Goal: Information Seeking & Learning: Learn about a topic

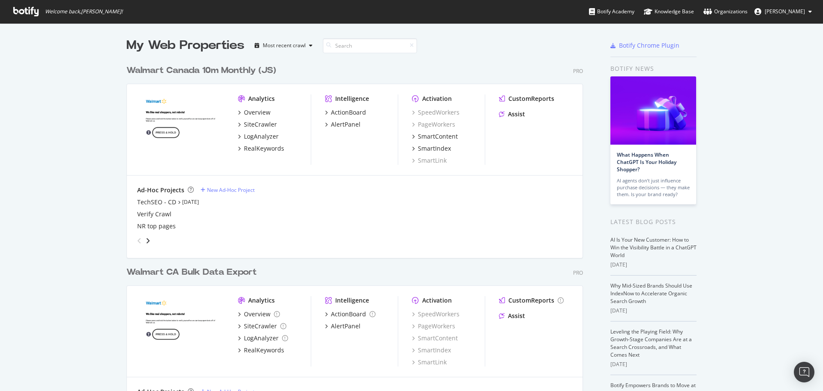
scroll to position [384, 810]
click at [341, 129] on div "Intelligence ActionBoard AlertPanel" at bounding box center [361, 129] width 73 height 70
click at [343, 122] on div "AlertPanel" at bounding box center [346, 124] width 30 height 9
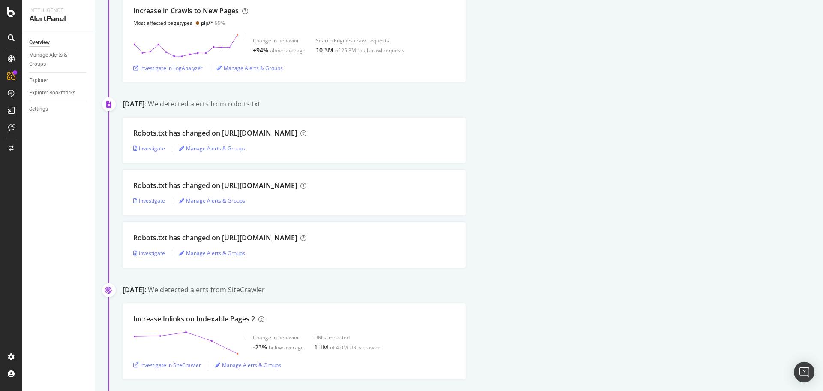
scroll to position [343, 0]
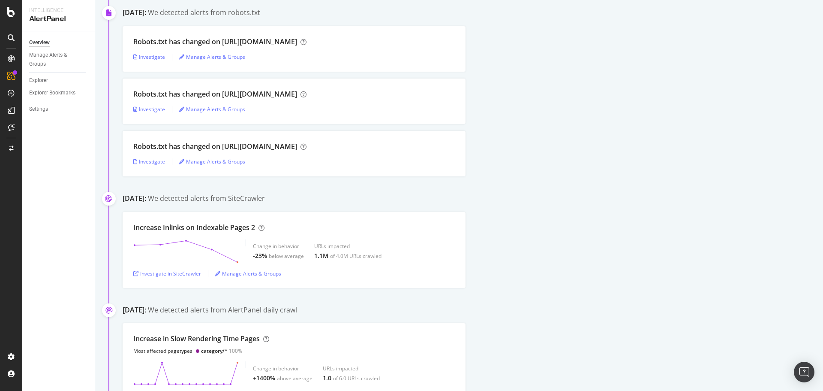
click at [356, 48] on div "Robots.txt has changed on [URL][DOMAIN_NAME] Investigate Manage Alerts & Groups" at bounding box center [294, 48] width 343 height 45
click at [316, 51] on div "Robots.txt has changed on [URL][DOMAIN_NAME] Investigate Manage Alerts & Groups" at bounding box center [294, 48] width 343 height 45
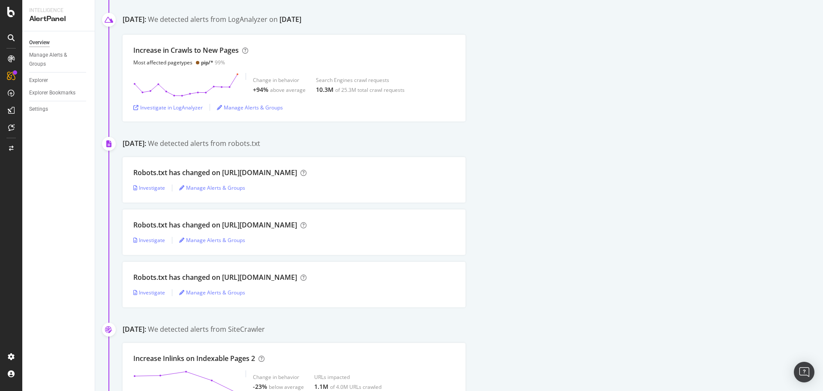
scroll to position [214, 0]
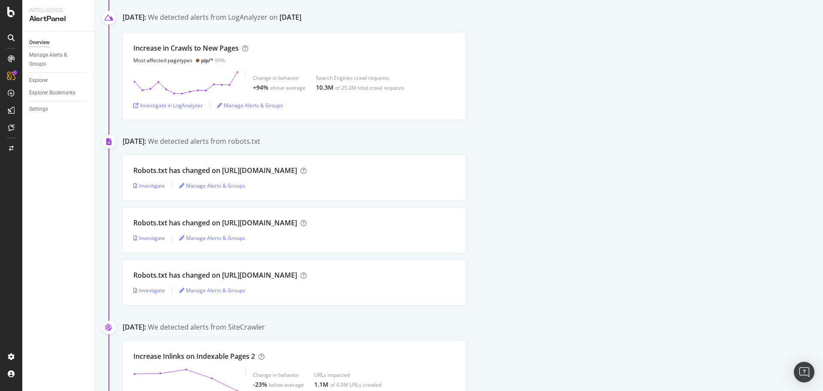
click at [349, 182] on div "Investigate Manage Alerts & Groups" at bounding box center [294, 185] width 322 height 7
click at [153, 186] on div "Investigate" at bounding box center [149, 185] width 32 height 7
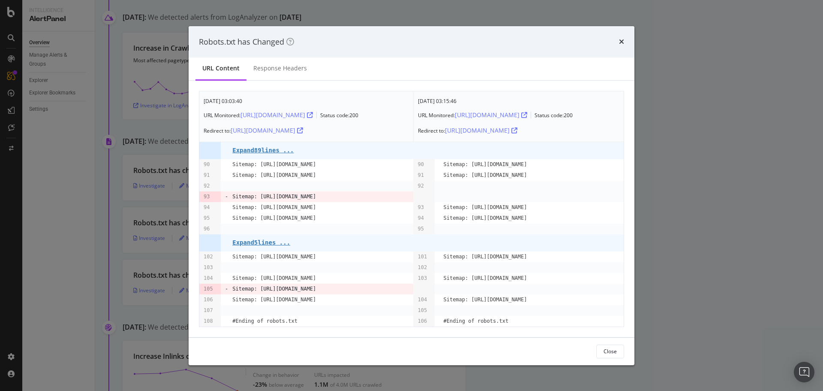
click at [618, 43] on div "Robots.txt has Changed" at bounding box center [411, 41] width 425 height 11
click at [620, 39] on icon "times" at bounding box center [621, 41] width 5 height 7
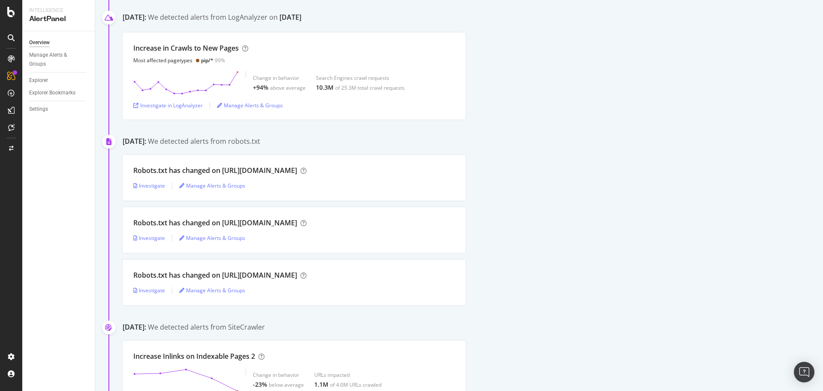
click at [255, 235] on div "Investigate Manage Alerts & Groups" at bounding box center [294, 238] width 322 height 7
click at [147, 237] on div "Investigate" at bounding box center [149, 237] width 32 height 7
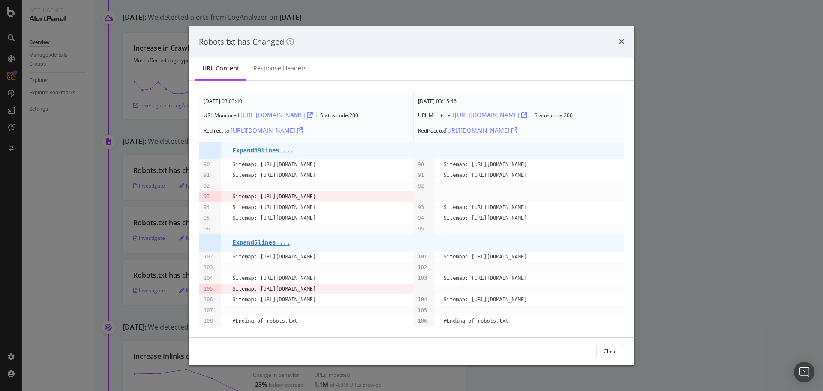
click at [622, 39] on icon "times" at bounding box center [621, 41] width 5 height 7
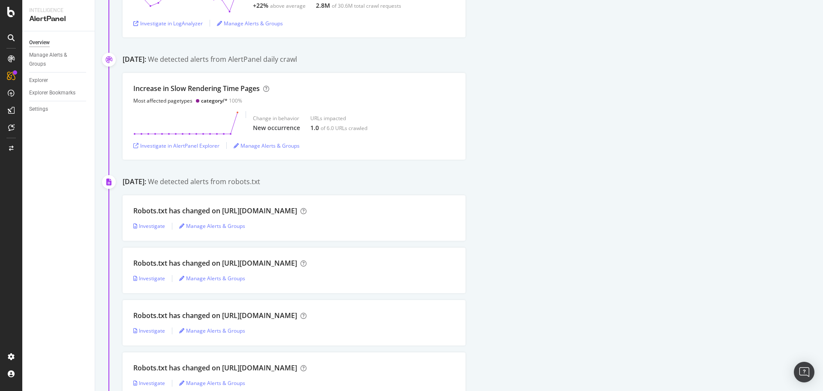
scroll to position [943, 0]
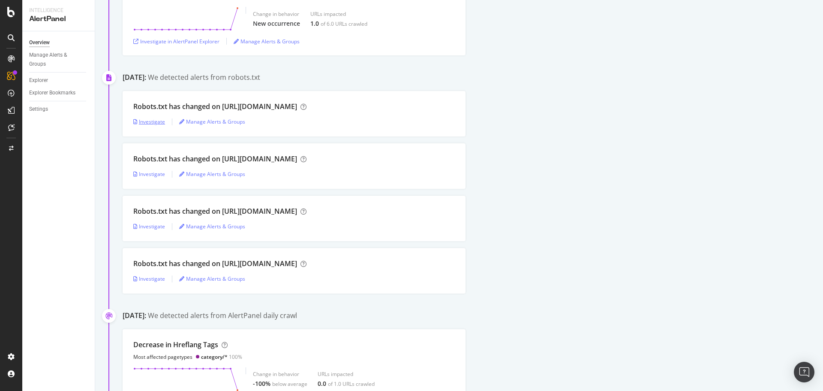
click at [151, 121] on div "Investigate" at bounding box center [149, 121] width 32 height 7
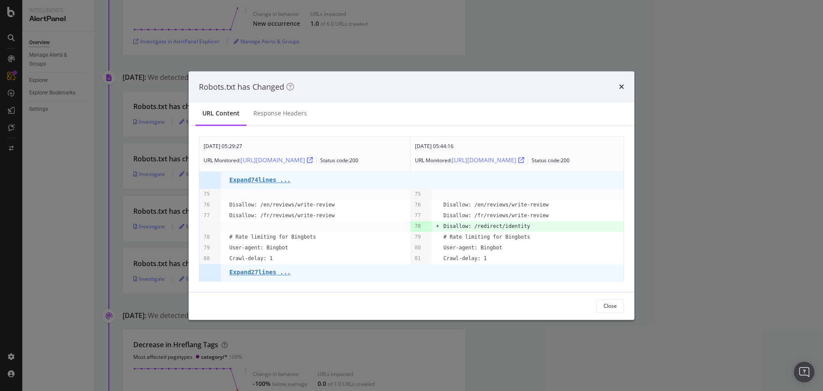
click at [622, 86] on icon "times" at bounding box center [621, 87] width 5 height 7
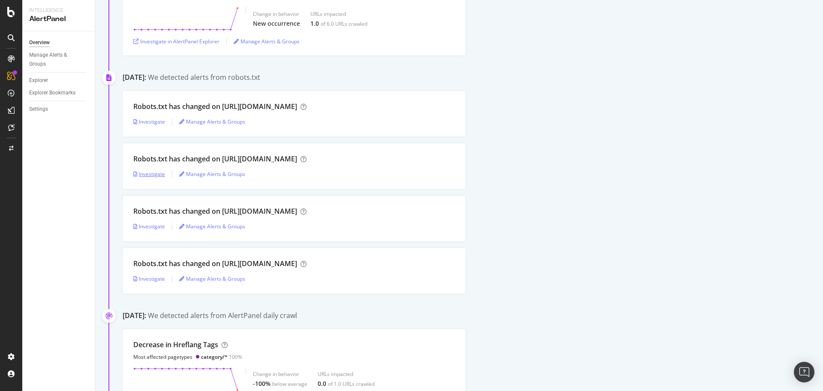
click at [146, 175] on div "Investigate" at bounding box center [149, 173] width 32 height 7
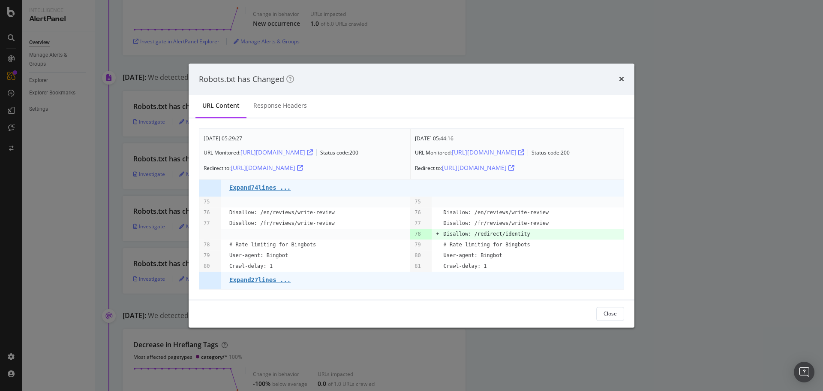
click at [623, 77] on icon "times" at bounding box center [621, 79] width 5 height 7
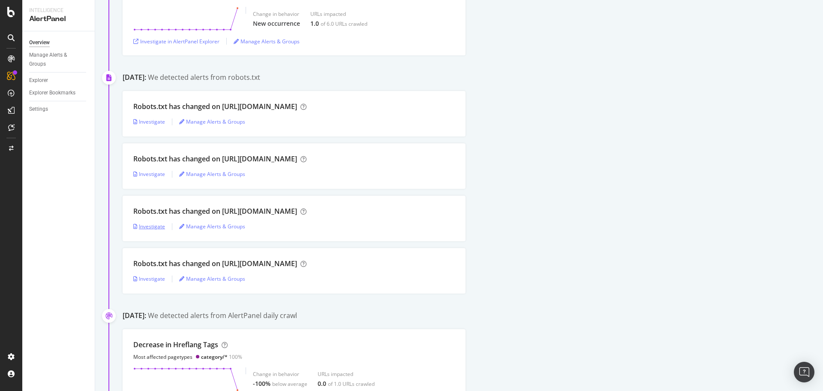
click at [148, 228] on div "Investigate" at bounding box center [149, 226] width 32 height 7
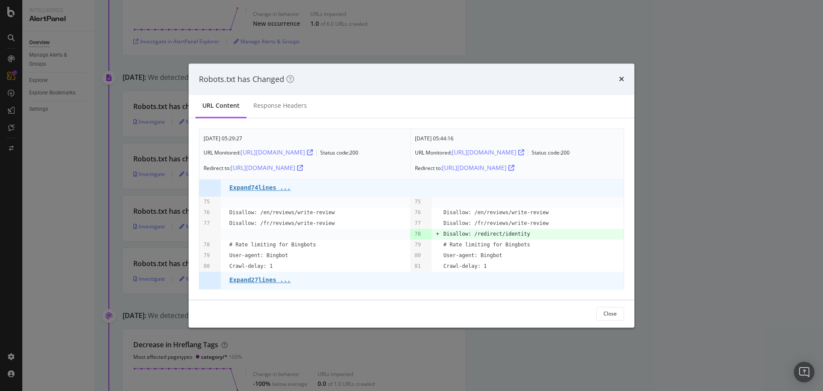
click at [620, 78] on icon "times" at bounding box center [621, 79] width 5 height 7
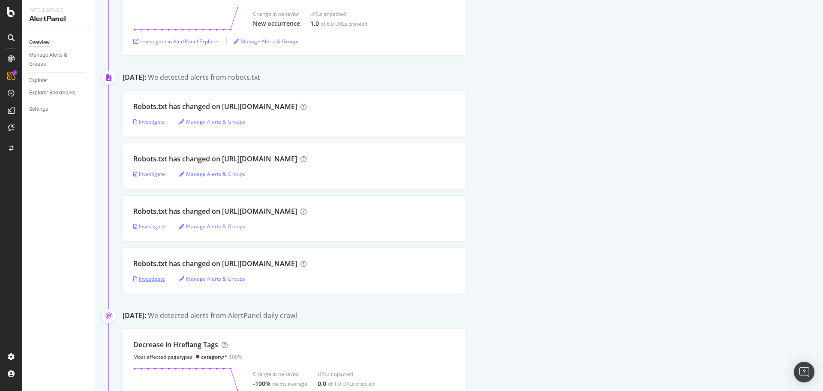
click at [159, 280] on div "Investigate" at bounding box center [149, 278] width 32 height 7
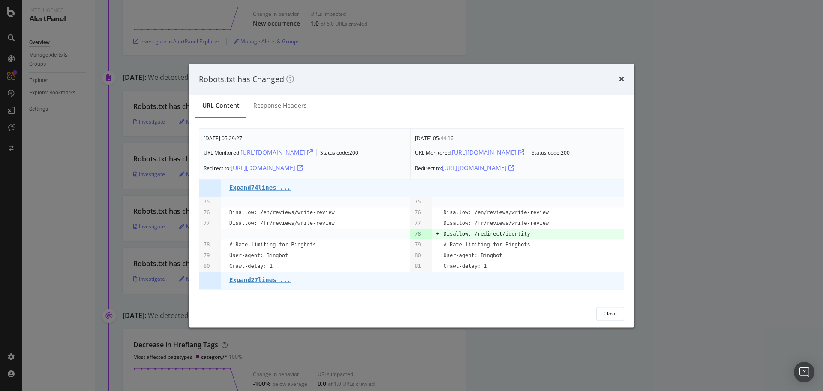
click at [623, 80] on icon "times" at bounding box center [621, 79] width 5 height 7
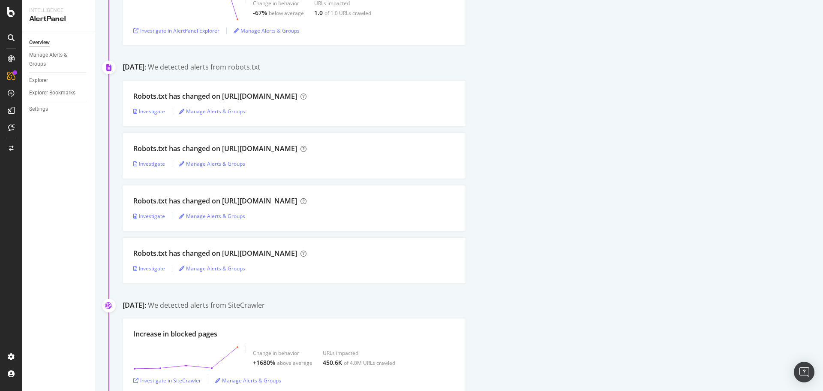
scroll to position [1586, 0]
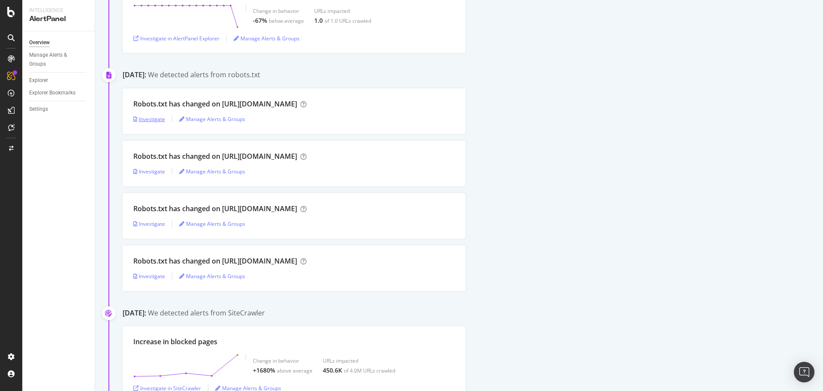
click at [155, 116] on div "Investigate" at bounding box center [149, 118] width 32 height 7
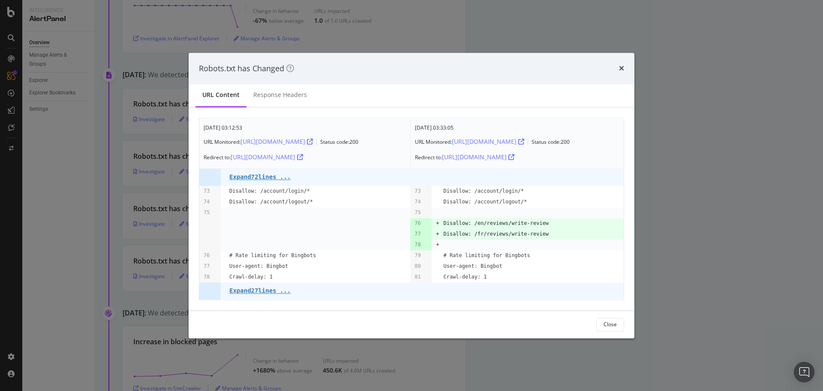
click at [625, 66] on div "Robots.txt has Changed" at bounding box center [412, 69] width 446 height 32
click at [624, 68] on icon "times" at bounding box center [621, 68] width 5 height 7
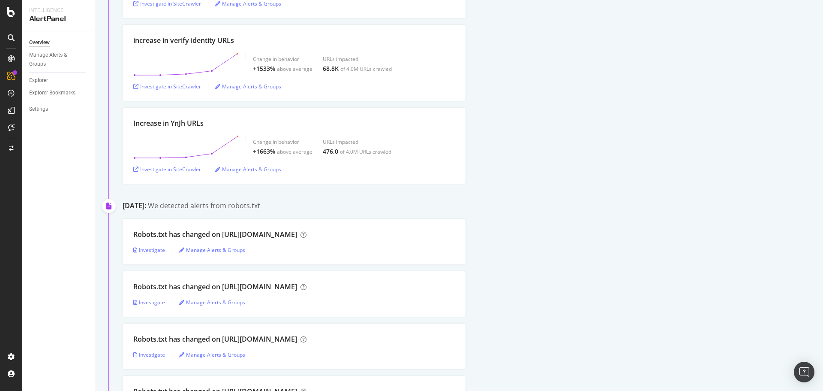
scroll to position [2787, 0]
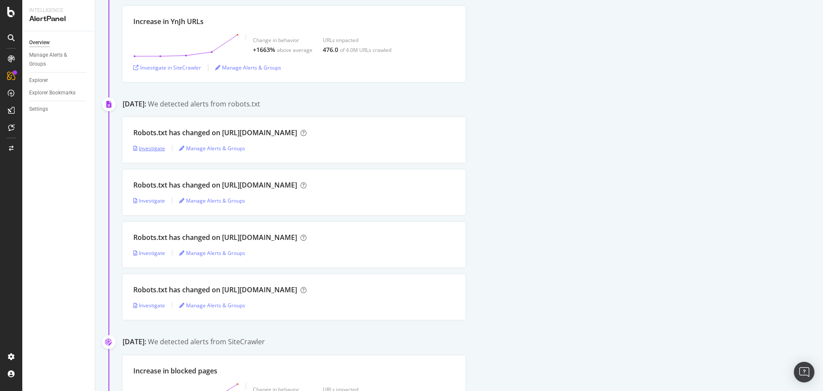
click at [157, 147] on div "Investigate" at bounding box center [149, 147] width 32 height 7
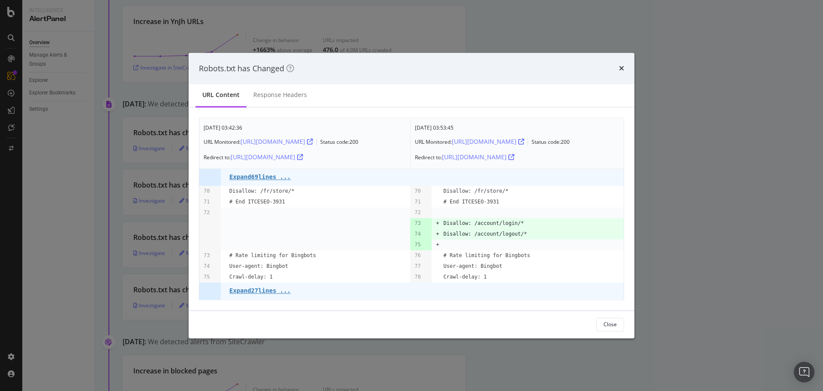
click at [622, 68] on icon "times" at bounding box center [621, 68] width 5 height 7
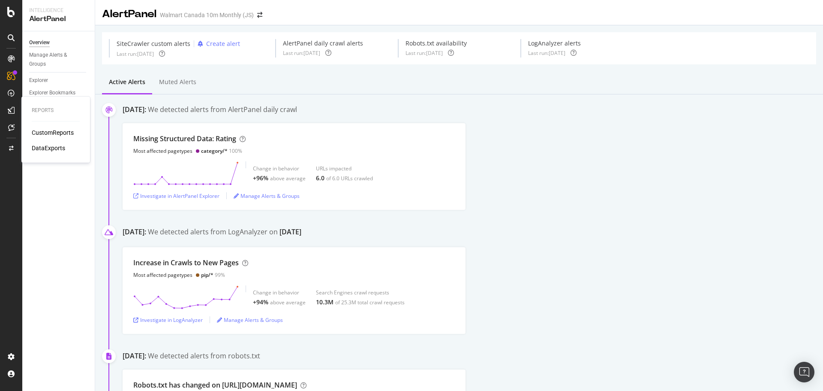
click at [49, 135] on div "CustomReports" at bounding box center [53, 132] width 42 height 9
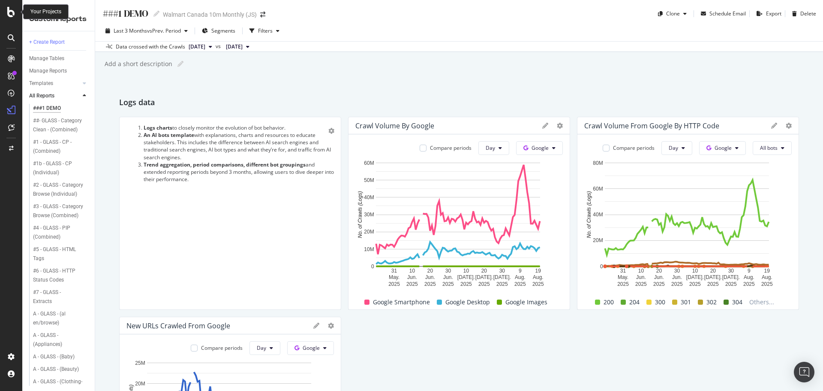
click at [8, 14] on icon at bounding box center [11, 12] width 8 height 10
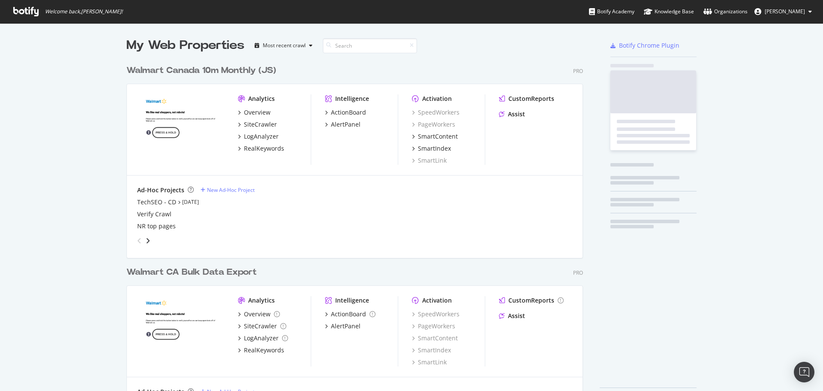
scroll to position [384, 810]
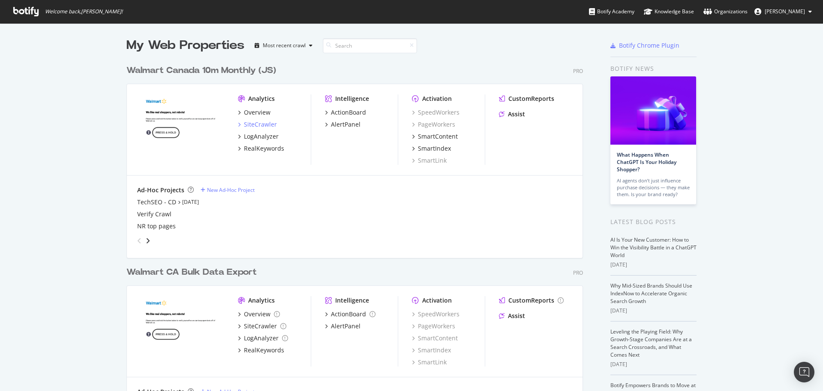
click at [260, 126] on div "SiteCrawler" at bounding box center [260, 124] width 33 height 9
click at [260, 133] on div "LogAnalyzer" at bounding box center [261, 136] width 35 height 9
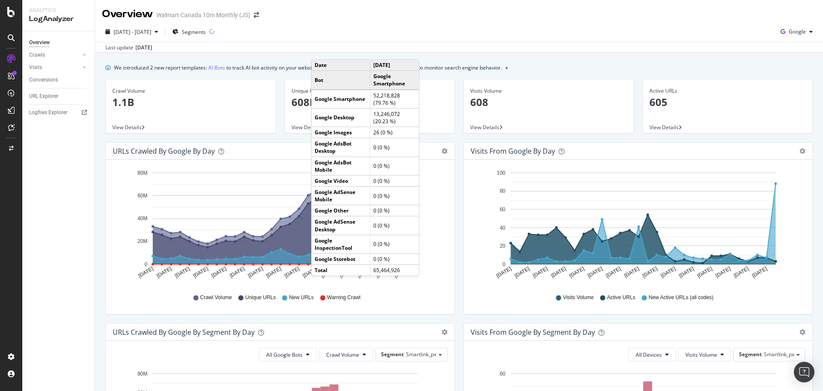
click at [442, 150] on icon "gear" at bounding box center [445, 151] width 6 height 6
click at [94, 177] on div "Overview Crawls Daily Distribution Segments Distribution HTTP Codes Resources V…" at bounding box center [58, 210] width 72 height 359
click at [380, 307] on div "Crawl Volume Unique URLs New URLs Warning Crawl" at bounding box center [280, 297] width 326 height 19
click at [104, 223] on div "URLs Crawled by Google by day Area Table Hold CTRL while clicking to filter the…" at bounding box center [280, 232] width 358 height 181
click at [455, 104] on div "Unique URLs 608M View Details" at bounding box center [369, 110] width 179 height 63
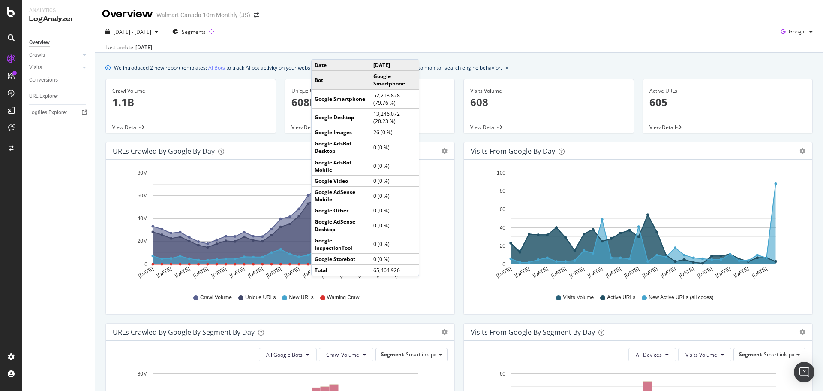
click at [346, 34] on div "[DATE] - [DATE] Segments Google" at bounding box center [459, 33] width 728 height 17
click at [151, 30] on span "[DATE] - [DATE]" at bounding box center [133, 31] width 38 height 7
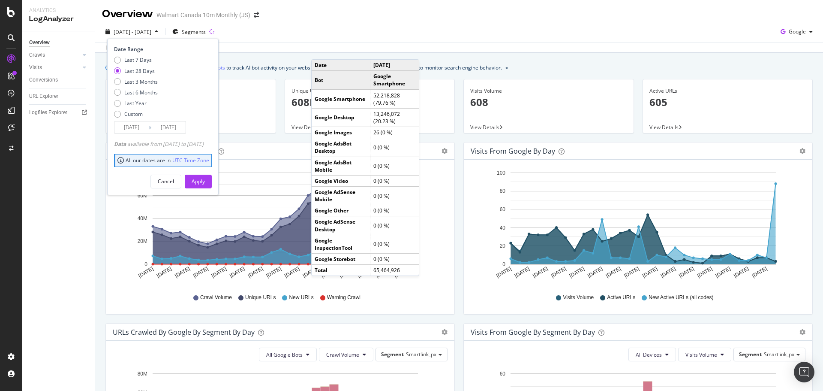
click at [126, 92] on div "Last 6 Months" at bounding box center [140, 92] width 33 height 7
type input "[DATE]"
click at [205, 183] on div "Apply" at bounding box center [198, 180] width 13 height 7
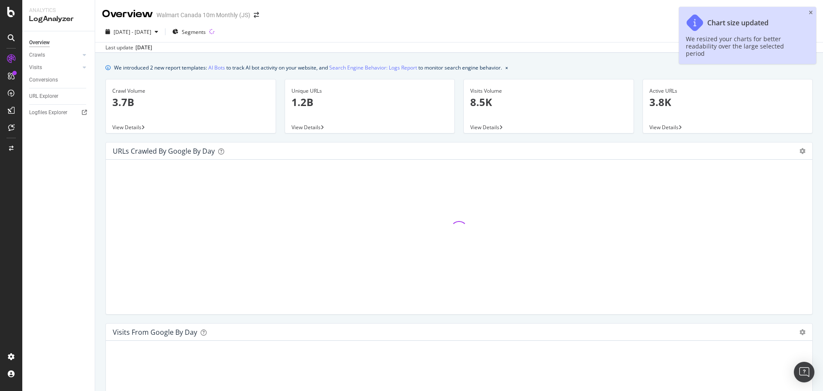
click at [812, 12] on icon "close toast" at bounding box center [811, 12] width 4 height 5
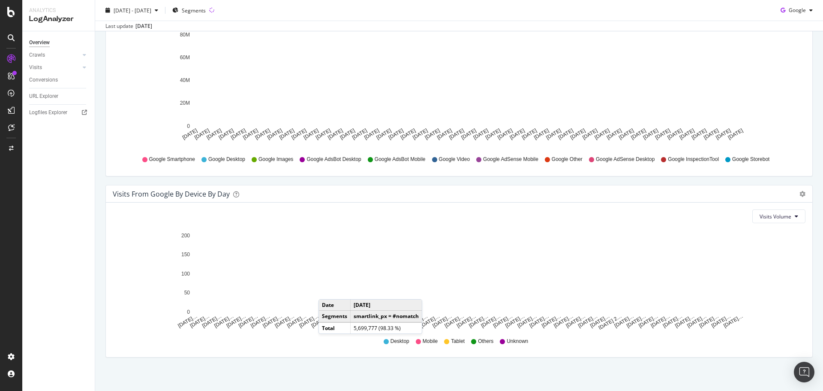
scroll to position [867, 0]
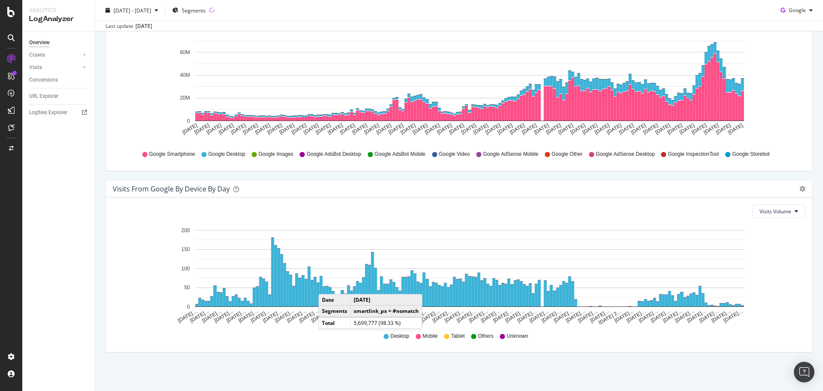
click at [786, 207] on button "Visits Volume" at bounding box center [778, 211] width 53 height 14
click at [794, 211] on button "Visits Volume" at bounding box center [778, 211] width 53 height 14
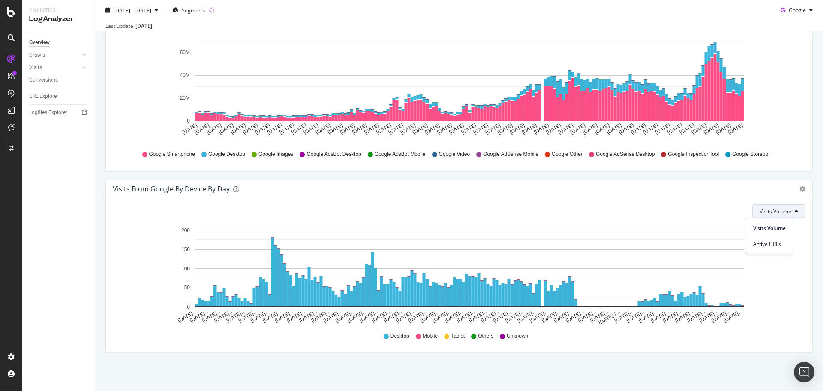
click at [774, 247] on span "Active URLs" at bounding box center [769, 244] width 33 height 8
drag, startPoint x: 781, startPoint y: 210, endPoint x: 775, endPoint y: 216, distance: 8.5
click at [781, 210] on span "Active URLs" at bounding box center [778, 210] width 28 height 7
drag, startPoint x: 766, startPoint y: 230, endPoint x: 784, endPoint y: 192, distance: 42.6
click at [767, 230] on span "Visits Volume" at bounding box center [774, 228] width 32 height 8
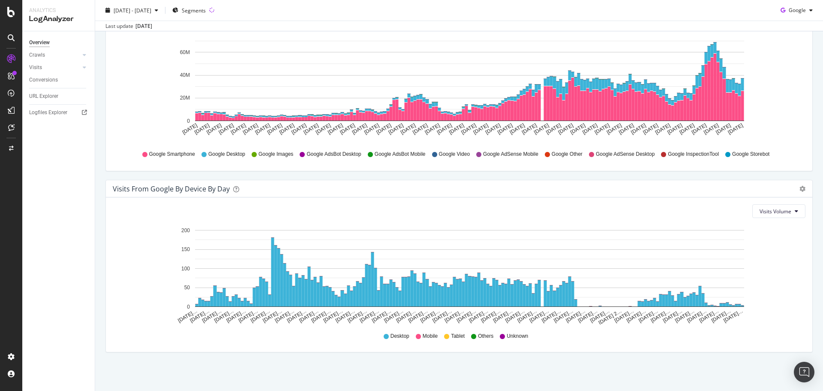
click at [760, 235] on span "Table" at bounding box center [770, 237] width 84 height 12
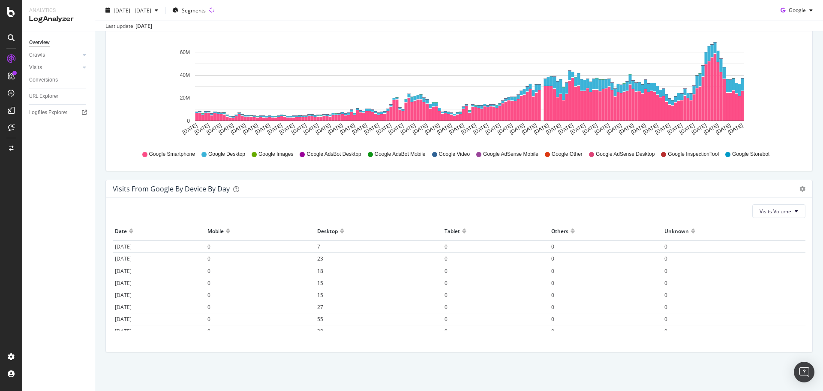
scroll to position [0, 0]
click at [795, 213] on icon at bounding box center [796, 210] width 3 height 5
click at [750, 210] on span "Timeline (by Value)" at bounding box center [770, 205] width 84 height 12
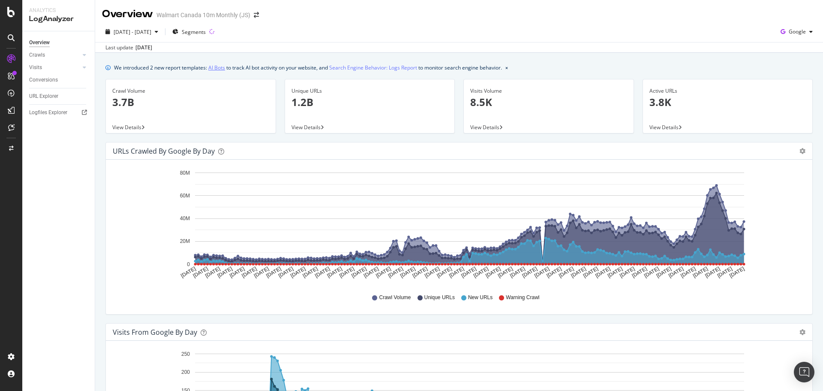
click at [218, 68] on link "AI Bots" at bounding box center [216, 67] width 17 height 9
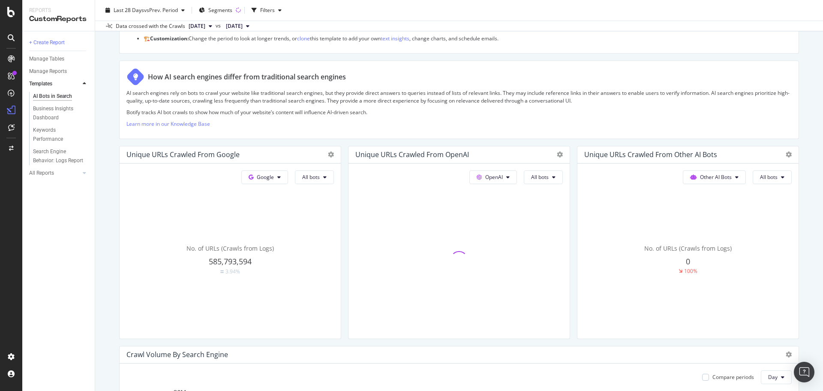
scroll to position [129, 0]
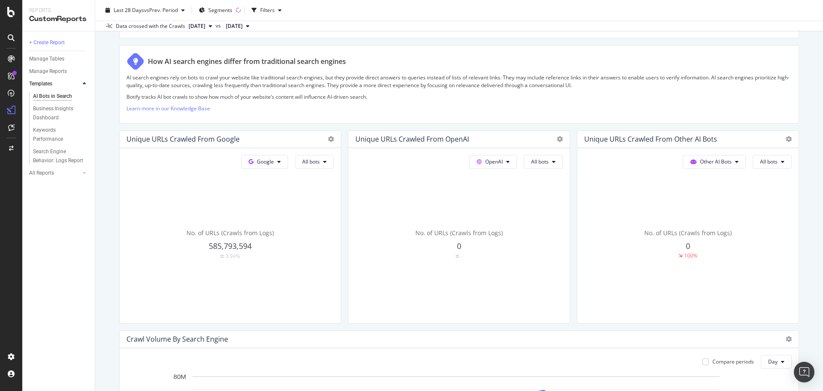
click at [334, 162] on button "All bots" at bounding box center [314, 162] width 39 height 14
click at [553, 162] on button "All bots" at bounding box center [543, 162] width 39 height 14
click at [288, 162] on button "Other AI Bots" at bounding box center [264, 162] width 47 height 14
click at [737, 162] on button "Other AI Bots" at bounding box center [714, 162] width 63 height 14
click at [334, 165] on button "All bots" at bounding box center [314, 162] width 39 height 14
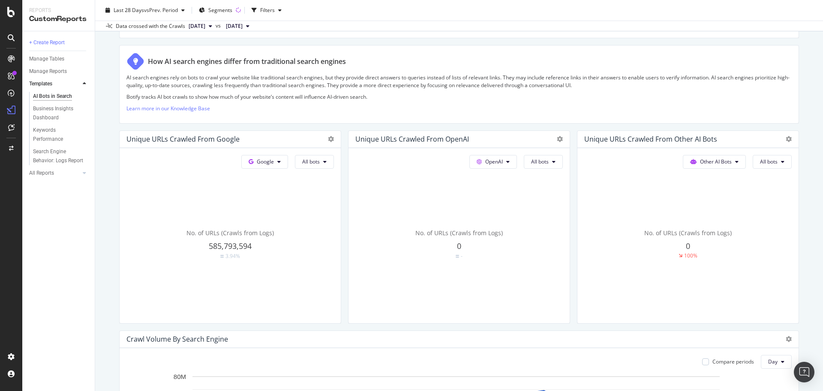
click at [319, 135] on div "Unique URLs Crawled from OpenAI" at bounding box center [222, 139] width 193 height 9
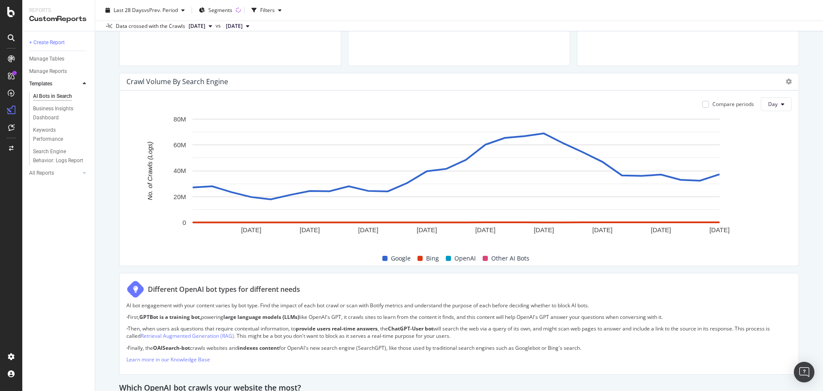
scroll to position [343, 0]
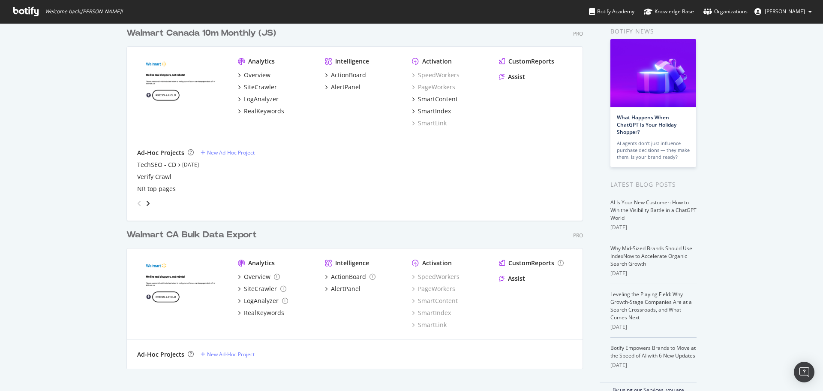
scroll to position [43, 0]
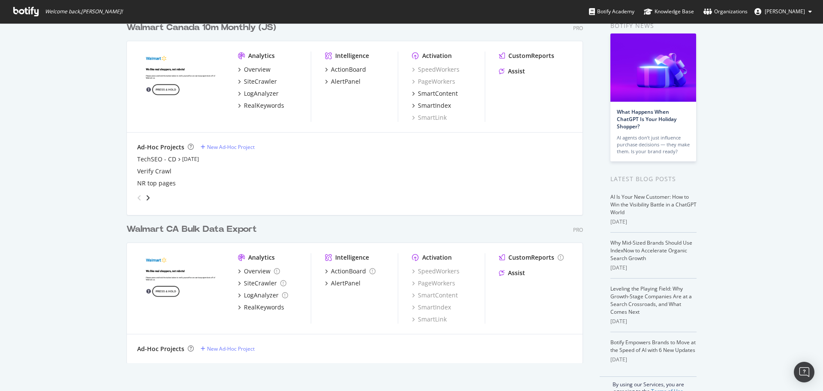
click at [216, 228] on div "Walmart CA Bulk Data Export" at bounding box center [191, 229] width 130 height 12
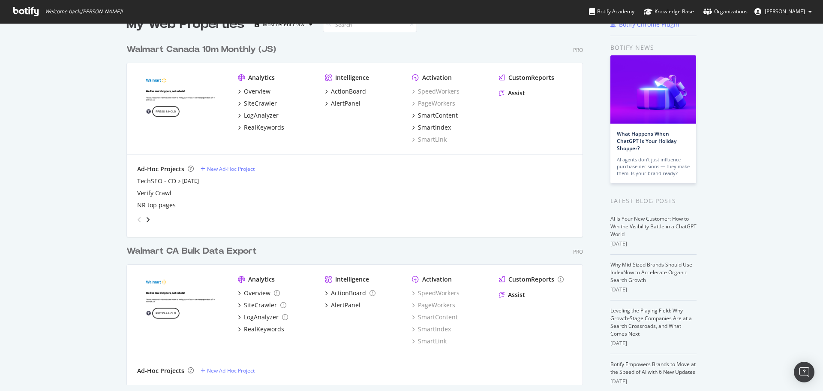
scroll to position [60, 0]
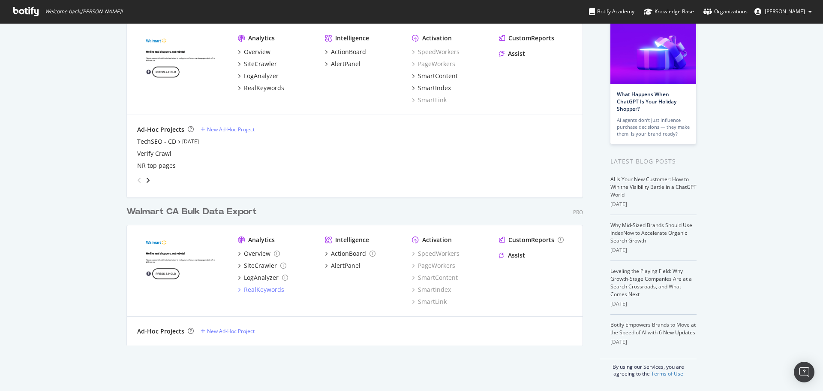
click at [264, 289] on div "RealKeywords" at bounding box center [264, 289] width 40 height 9
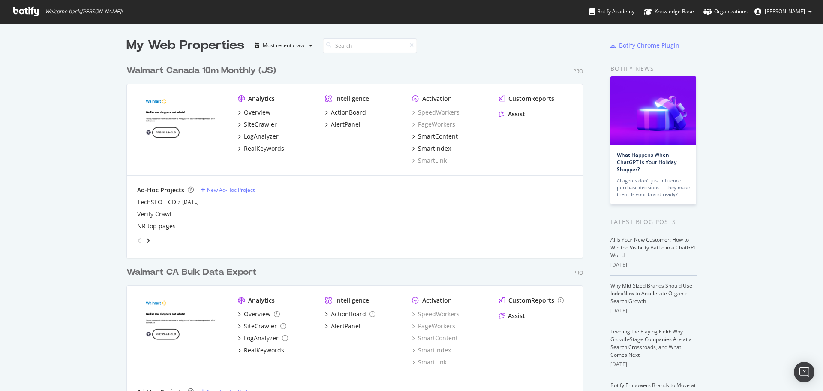
scroll to position [384, 810]
click at [263, 351] on div "RealKeywords" at bounding box center [264, 350] width 40 height 9
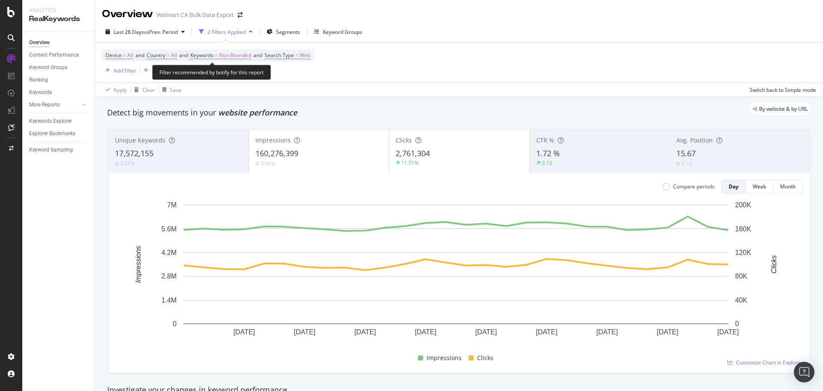
click at [55, 120] on div "Keywords Explorer" at bounding box center [50, 121] width 43 height 9
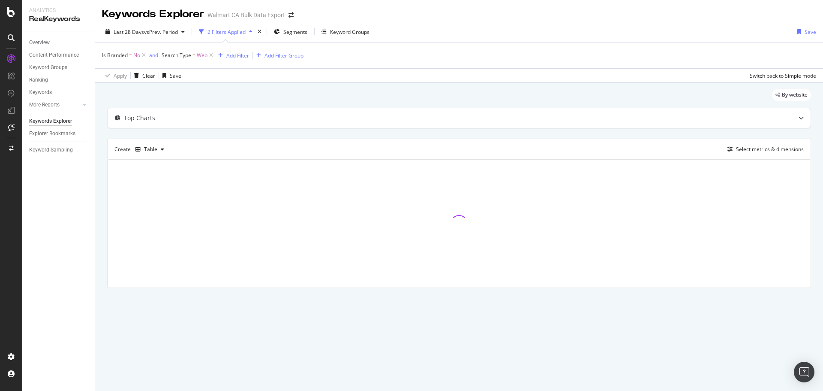
click at [144, 55] on icon at bounding box center [143, 55] width 7 height 9
click at [83, 104] on icon at bounding box center [84, 104] width 3 height 5
click at [79, 102] on div at bounding box center [76, 104] width 9 height 9
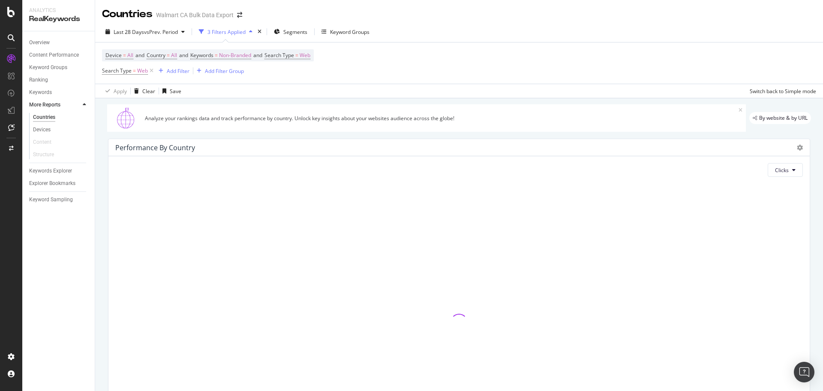
drag, startPoint x: 376, startPoint y: 91, endPoint x: 540, endPoint y: 110, distance: 165.2
click at [540, 110] on div "Analyze your rankings data and track performance by country. Unlock key insight…" at bounding box center [426, 117] width 639 height 27
click at [486, 111] on div "Analyze your rankings data and track performance by country. Unlock key insight…" at bounding box center [426, 117] width 639 height 27
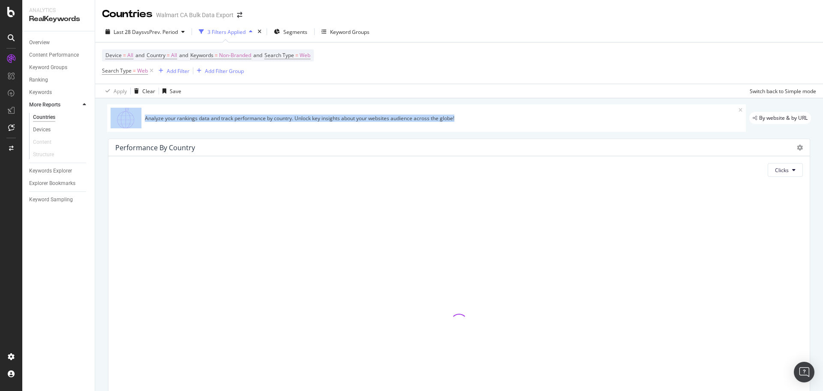
drag, startPoint x: 456, startPoint y: 119, endPoint x: 142, endPoint y: 126, distance: 313.9
click at [142, 126] on div "Analyze your rankings data and track performance by country. Unlock key insight…" at bounding box center [426, 117] width 639 height 27
drag, startPoint x: 475, startPoint y: 112, endPoint x: 465, endPoint y: 117, distance: 11.3
click at [475, 112] on div "Analyze your rankings data and track performance by country. Unlock key insight…" at bounding box center [426, 117] width 639 height 27
click at [461, 118] on div "Analyze your rankings data and track performance by country. Unlock key insight…" at bounding box center [442, 117] width 594 height 7
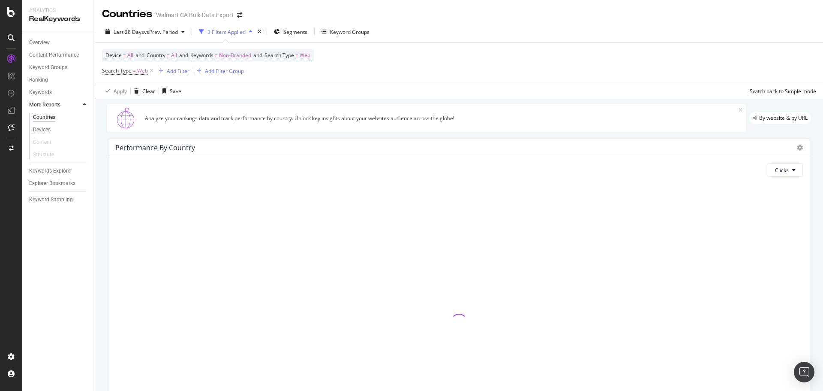
click at [462, 121] on div "Analyze your rankings data and track performance by country. Unlock key insight…" at bounding box center [442, 117] width 594 height 7
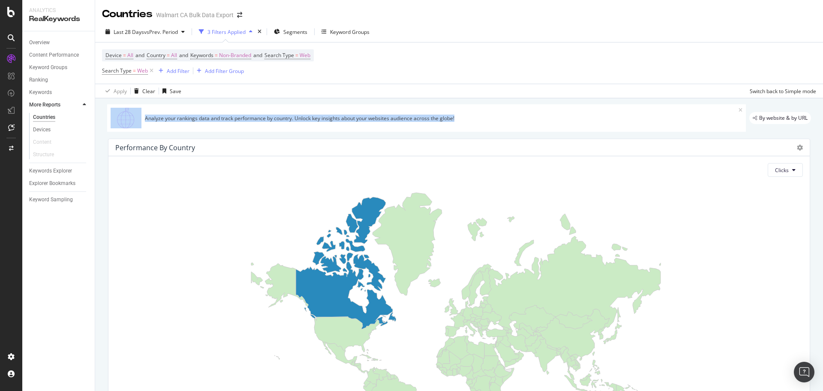
drag, startPoint x: 457, startPoint y: 120, endPoint x: 143, endPoint y: 124, distance: 314.3
click at [143, 124] on div "Analyze your rankings data and track performance by country. Unlock key insight…" at bounding box center [426, 117] width 639 height 27
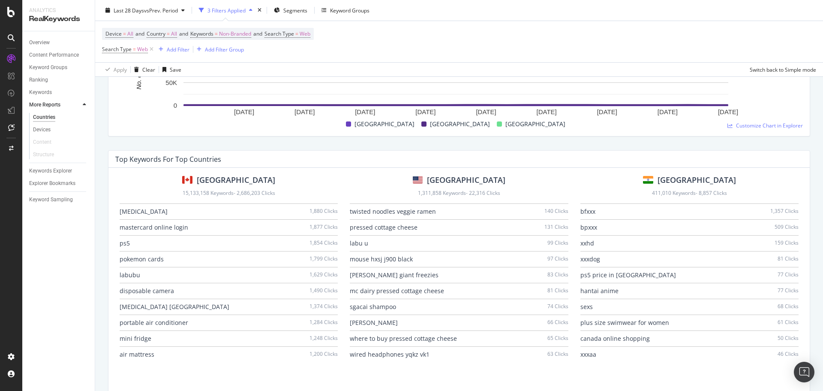
scroll to position [514, 0]
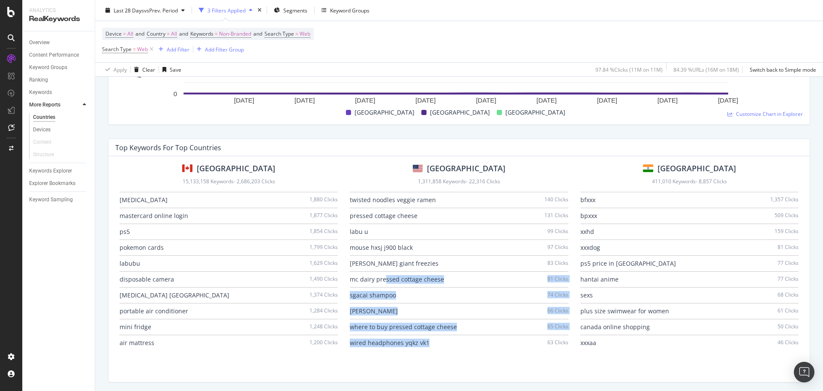
drag, startPoint x: 425, startPoint y: 342, endPoint x: 384, endPoint y: 280, distance: 74.9
click at [384, 280] on div "twisted noodles veggie ramen 140 Clicks pressed cottage cheese 131 Clicks labu …" at bounding box center [459, 271] width 218 height 159
click at [465, 325] on div "where to buy pressed cottage cheese 65 Clicks" at bounding box center [459, 327] width 218 height 16
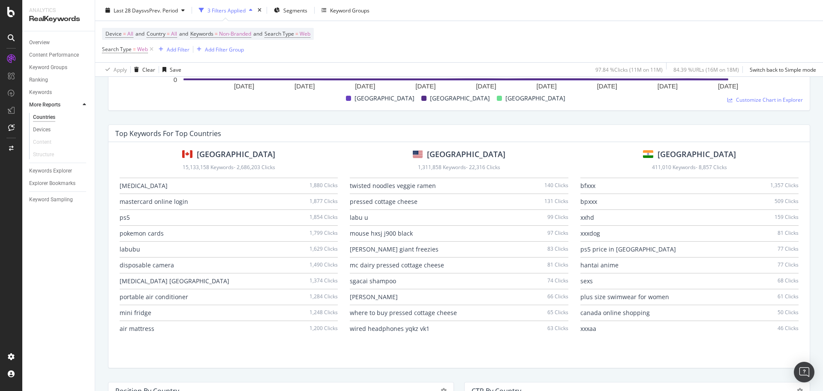
scroll to position [543, 0]
